Goal: Information Seeking & Learning: Learn about a topic

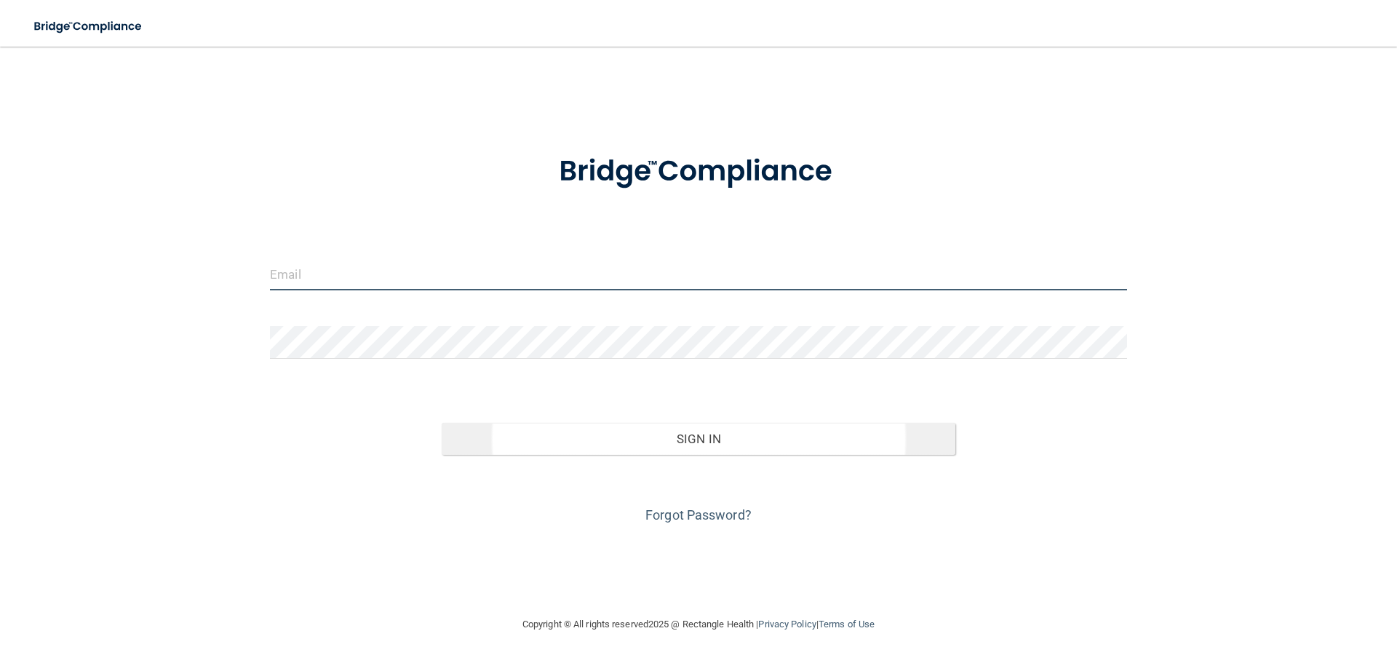
type input "[EMAIL_ADDRESS][DOMAIN_NAME]"
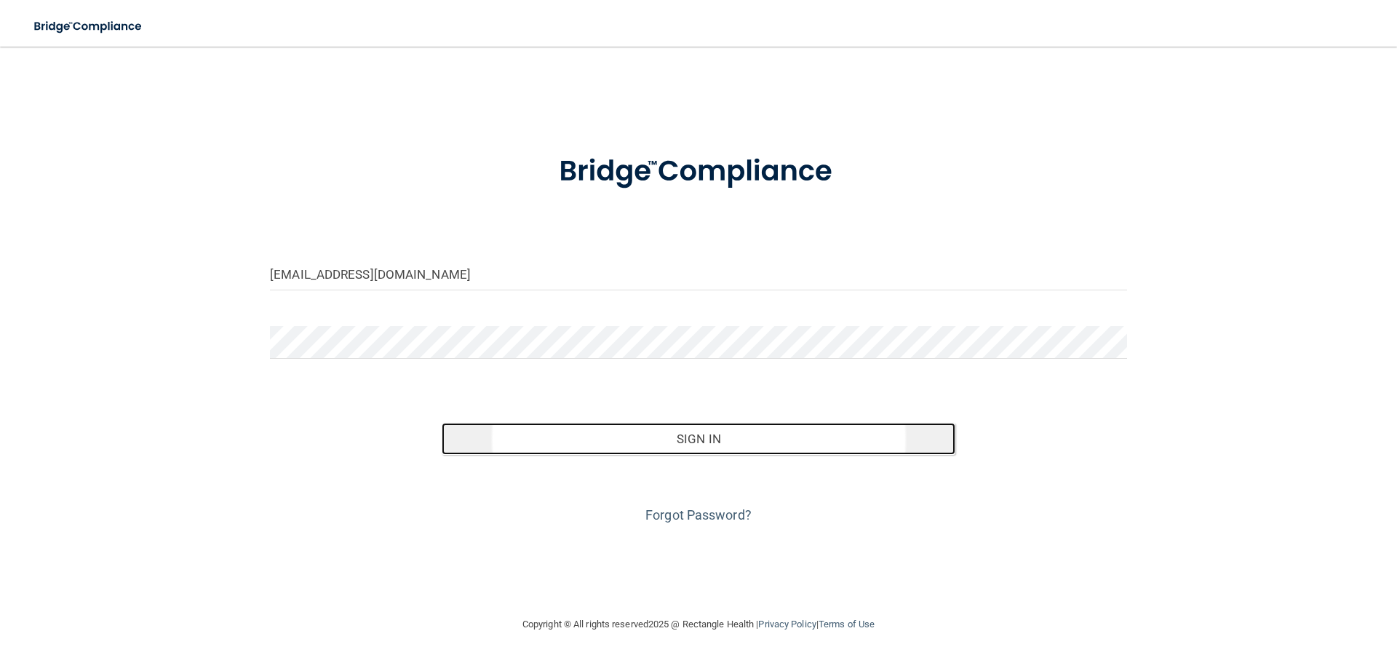
click at [710, 435] on button "Sign In" at bounding box center [699, 439] width 514 height 32
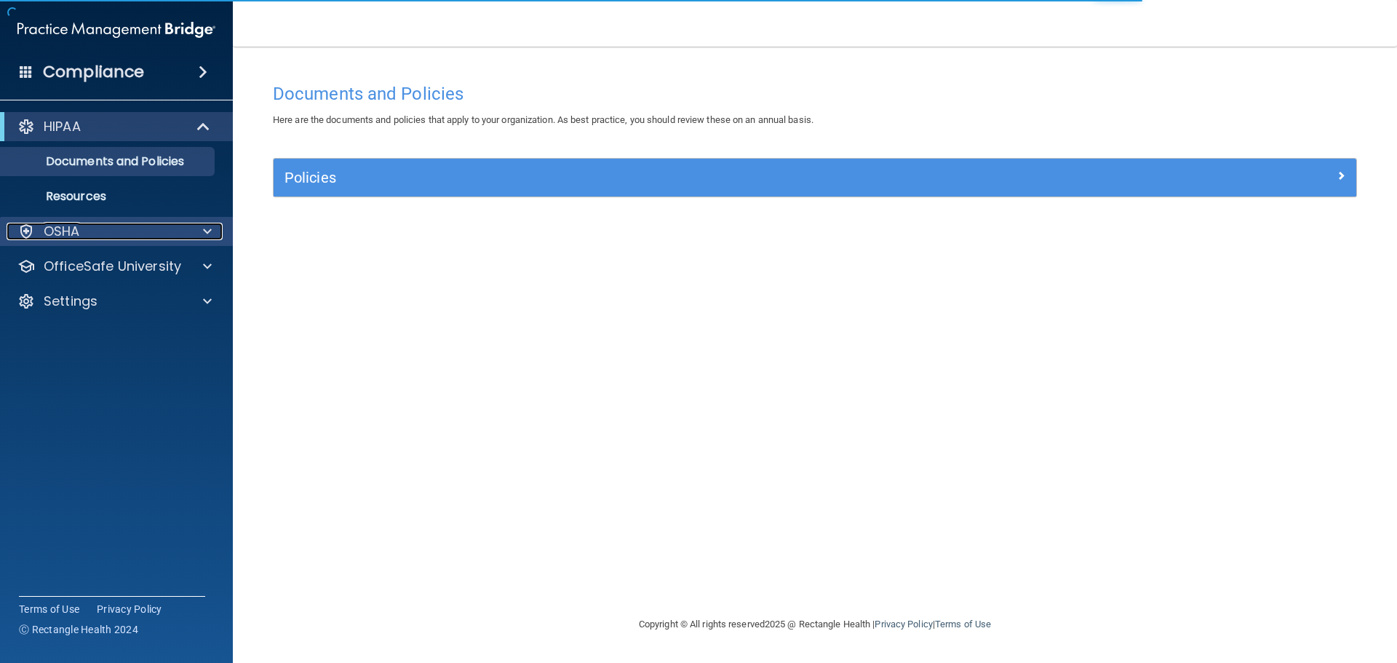
click at [175, 233] on div "OSHA" at bounding box center [97, 231] width 180 height 17
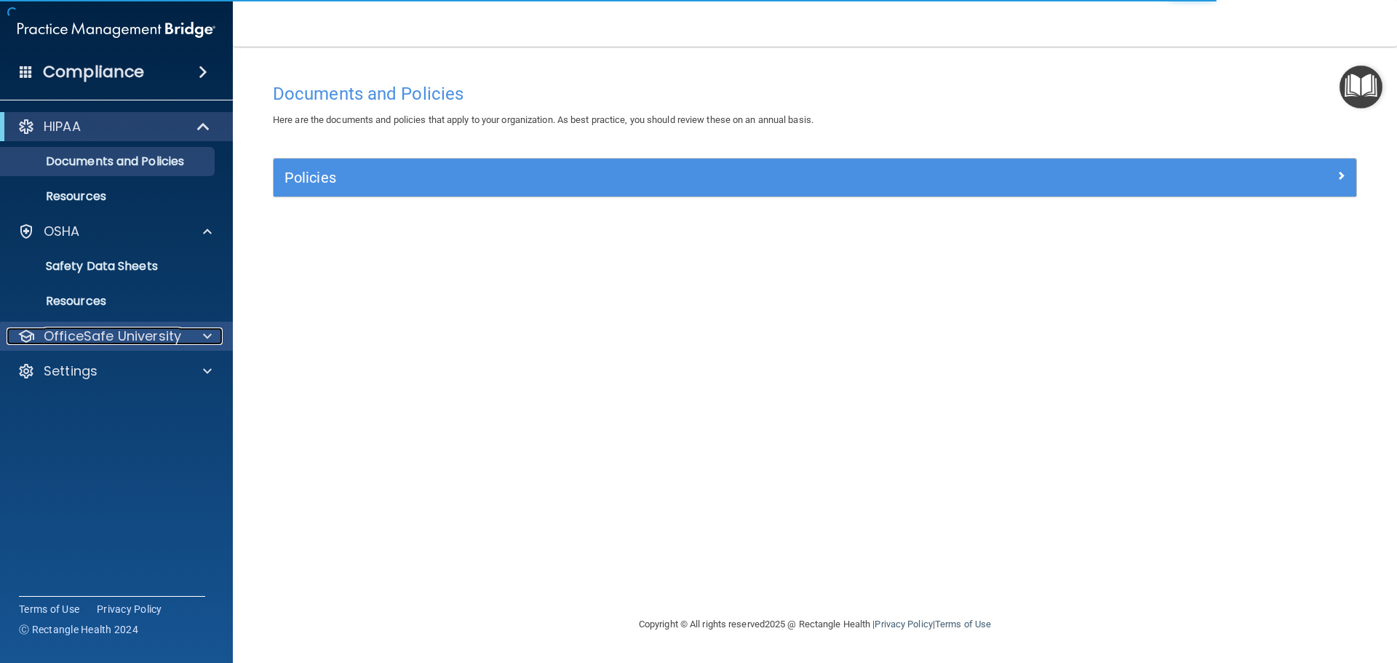
click at [204, 339] on span at bounding box center [207, 335] width 9 height 17
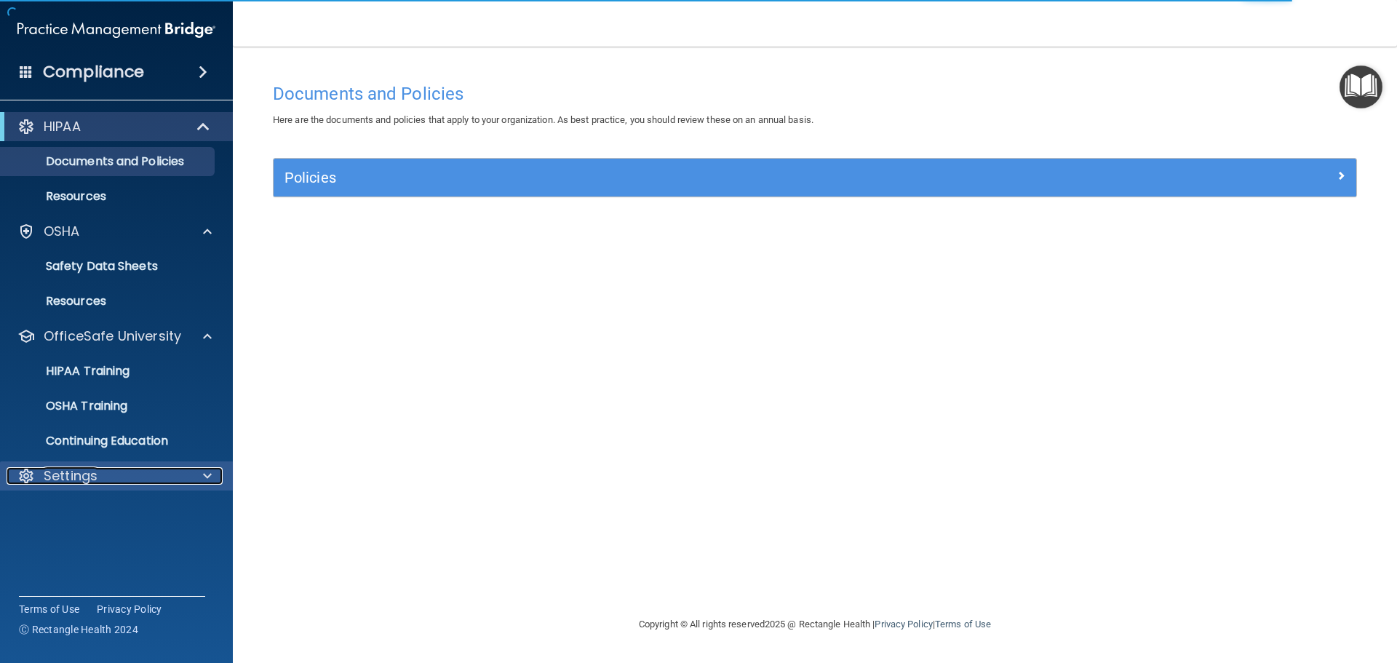
click at [196, 477] on div at bounding box center [205, 475] width 36 height 17
click at [193, 476] on div at bounding box center [205, 475] width 36 height 17
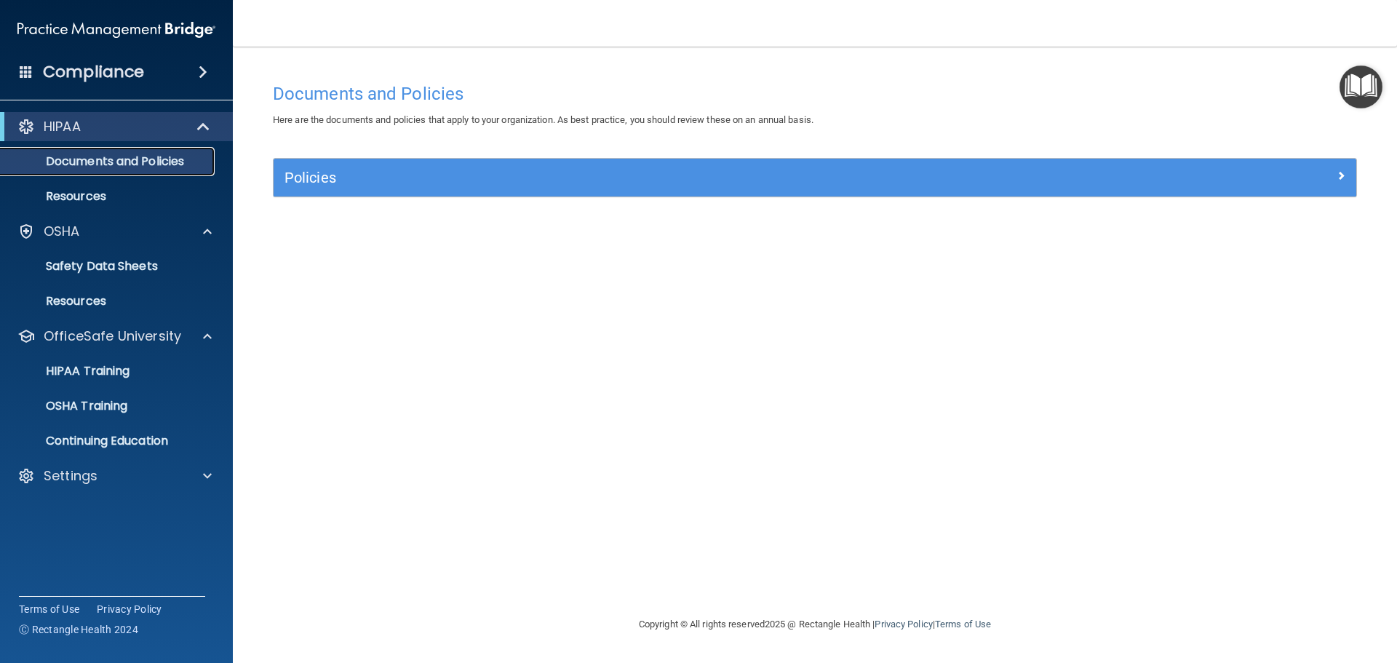
click at [132, 156] on p "Documents and Policies" at bounding box center [108, 161] width 199 height 15
click at [95, 365] on p "HIPAA Training" at bounding box center [69, 371] width 120 height 15
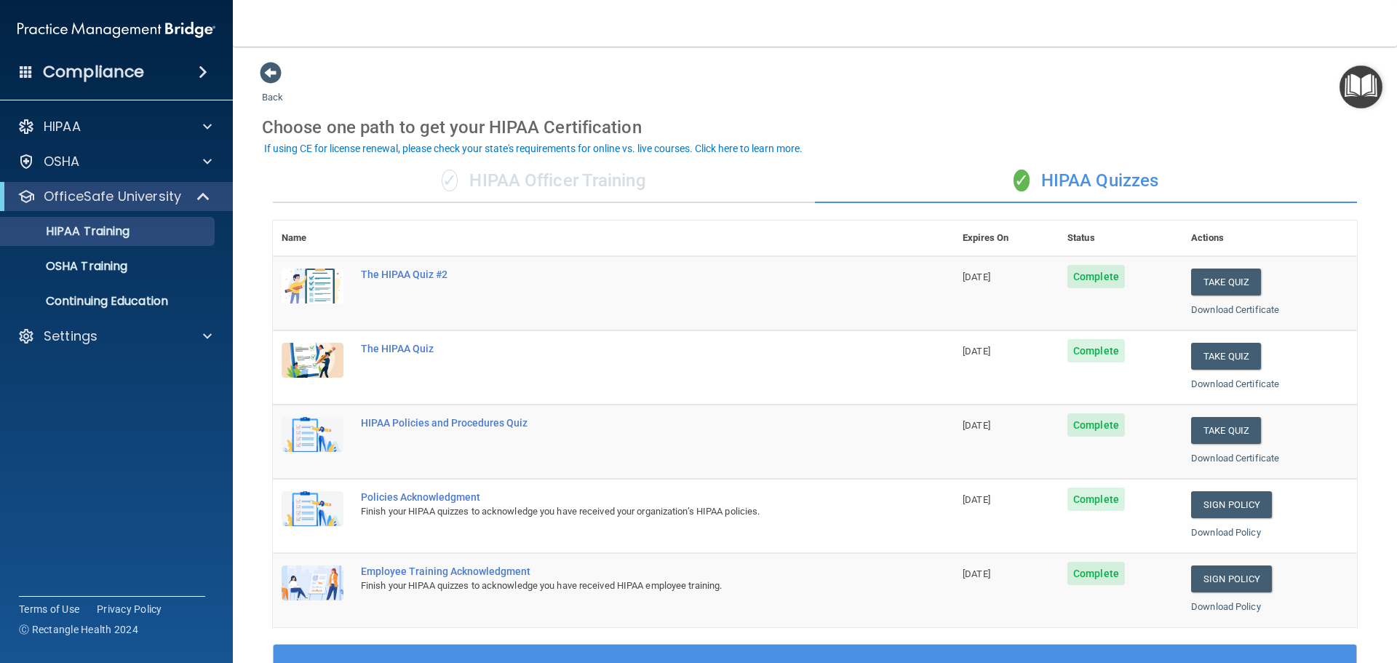
click at [31, 73] on span at bounding box center [26, 71] width 13 height 13
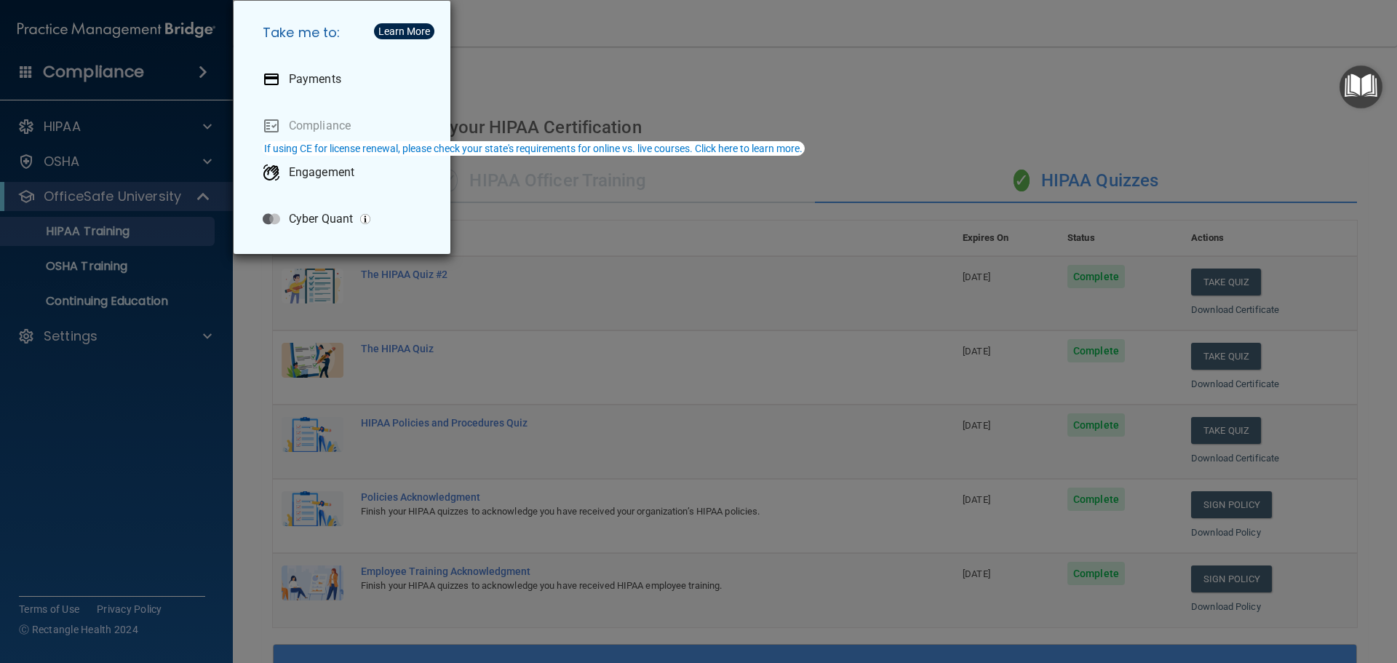
click at [97, 476] on div "Take me to: Payments Compliance Engagement Cyber Quant" at bounding box center [698, 331] width 1397 height 663
